Goal: Transaction & Acquisition: Purchase product/service

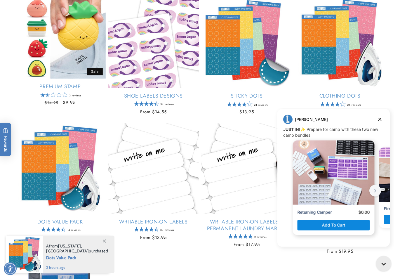
scroll to position [239, 0]
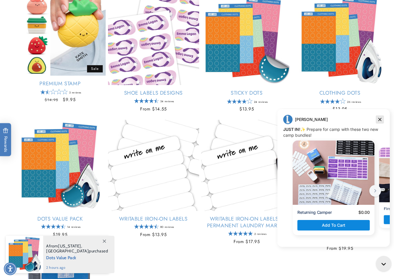
click at [381, 118] on icon "Dismiss campaign" at bounding box center [380, 119] width 6 height 7
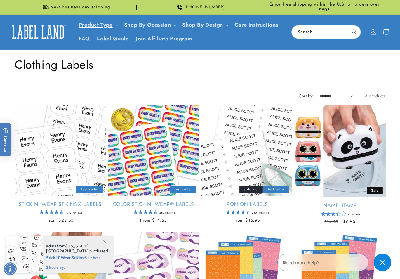
scroll to position [30, 0]
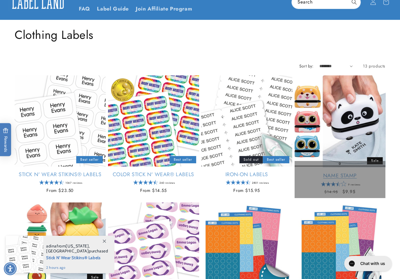
click at [382, 194] on div "Name Stamp 9 reviews Regular price $9.95 Regular price $14.95 Sale price $9.95 …" at bounding box center [340, 184] width 91 height 32
